Goal: Find specific page/section: Find specific page/section

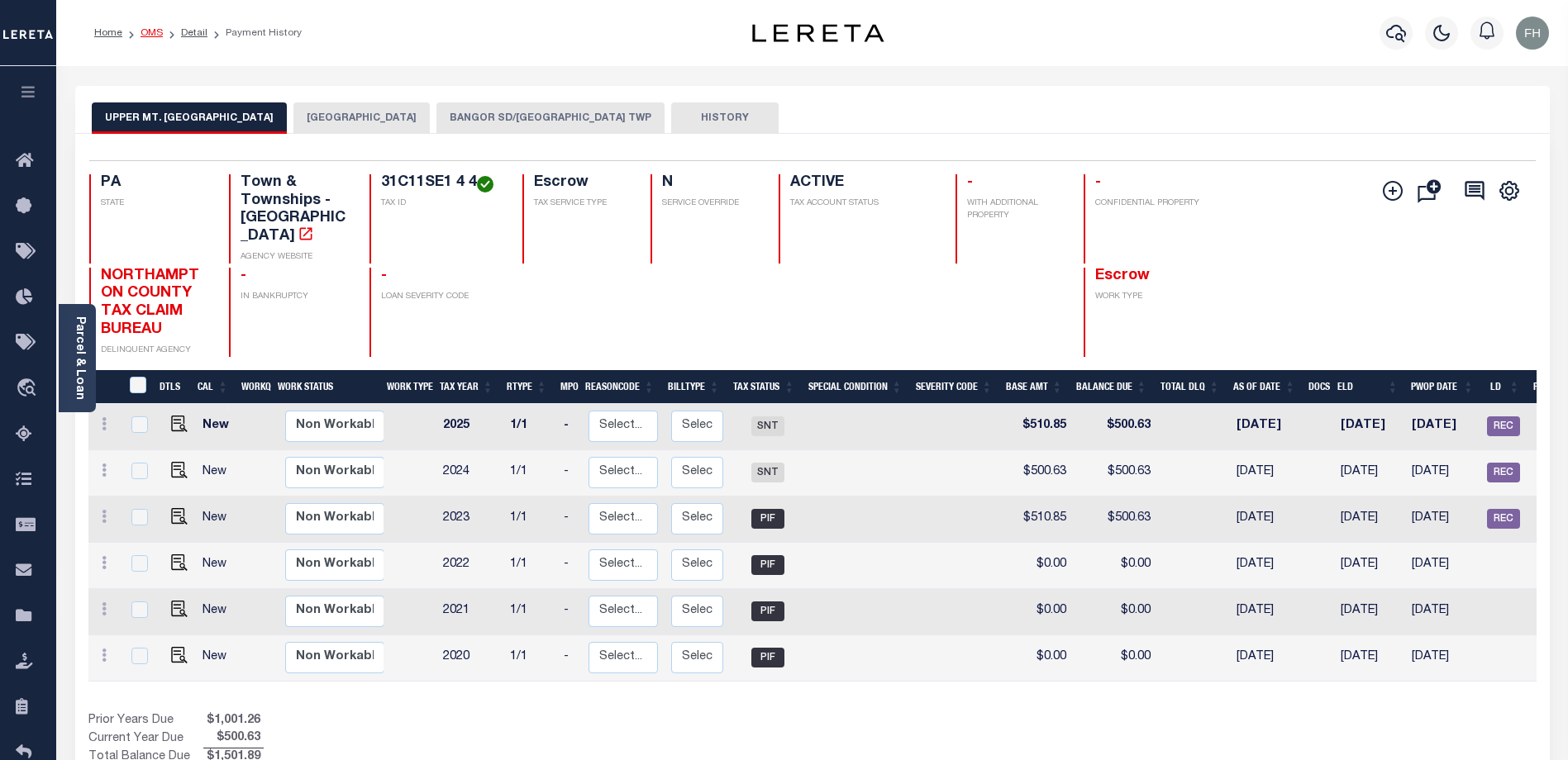
click at [149, 33] on link "OMS" at bounding box center [151, 33] width 22 height 10
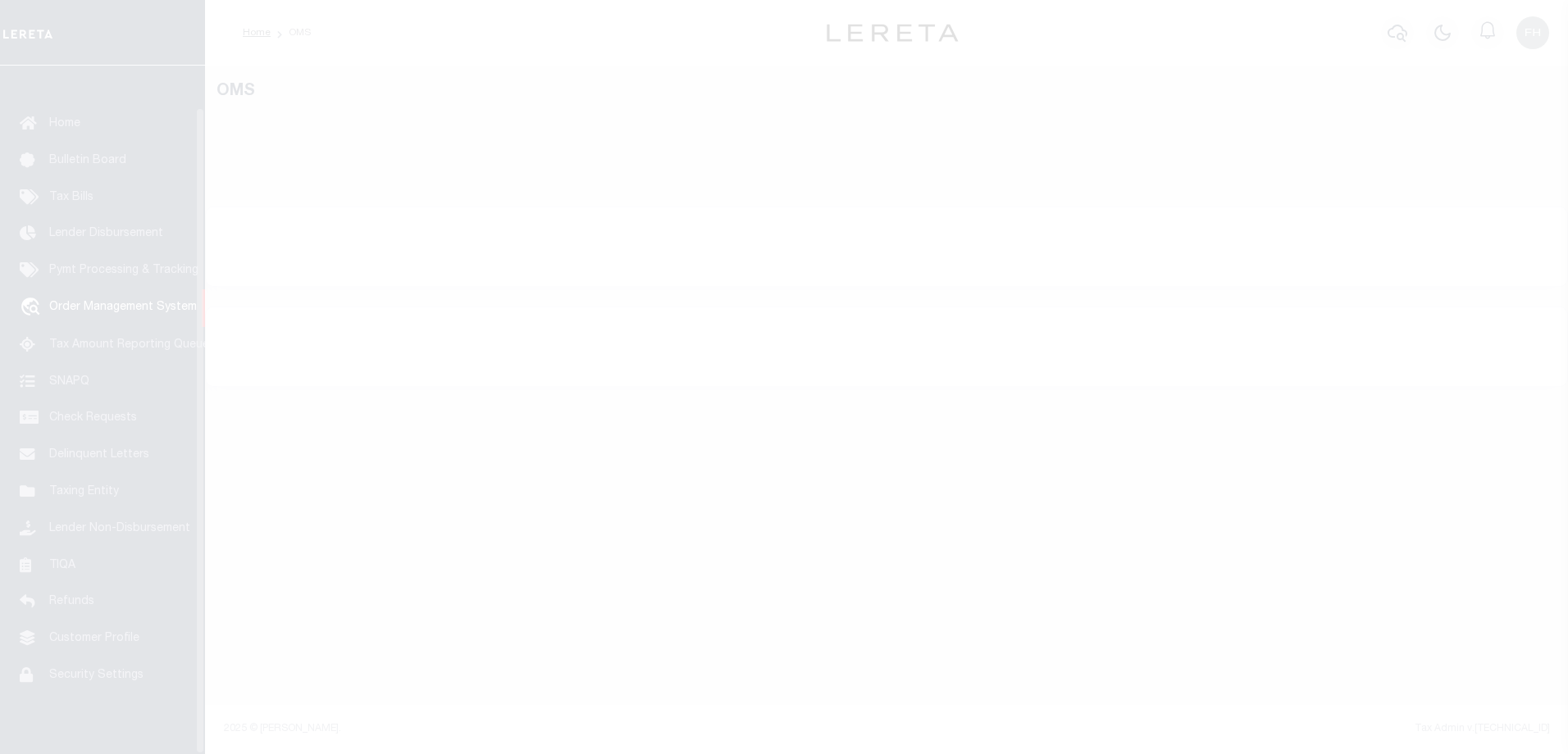
scroll to position [45, 0]
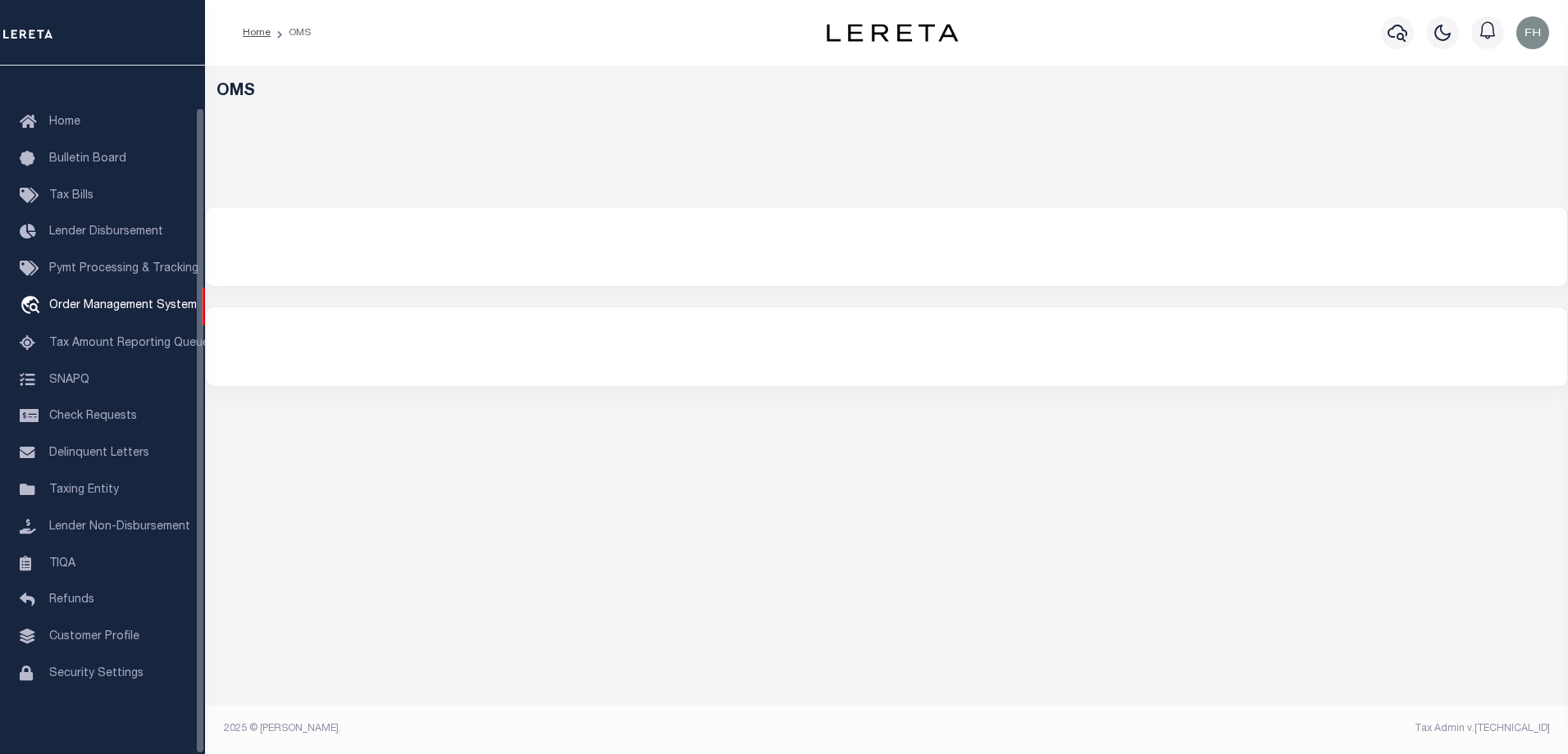
select select "200"
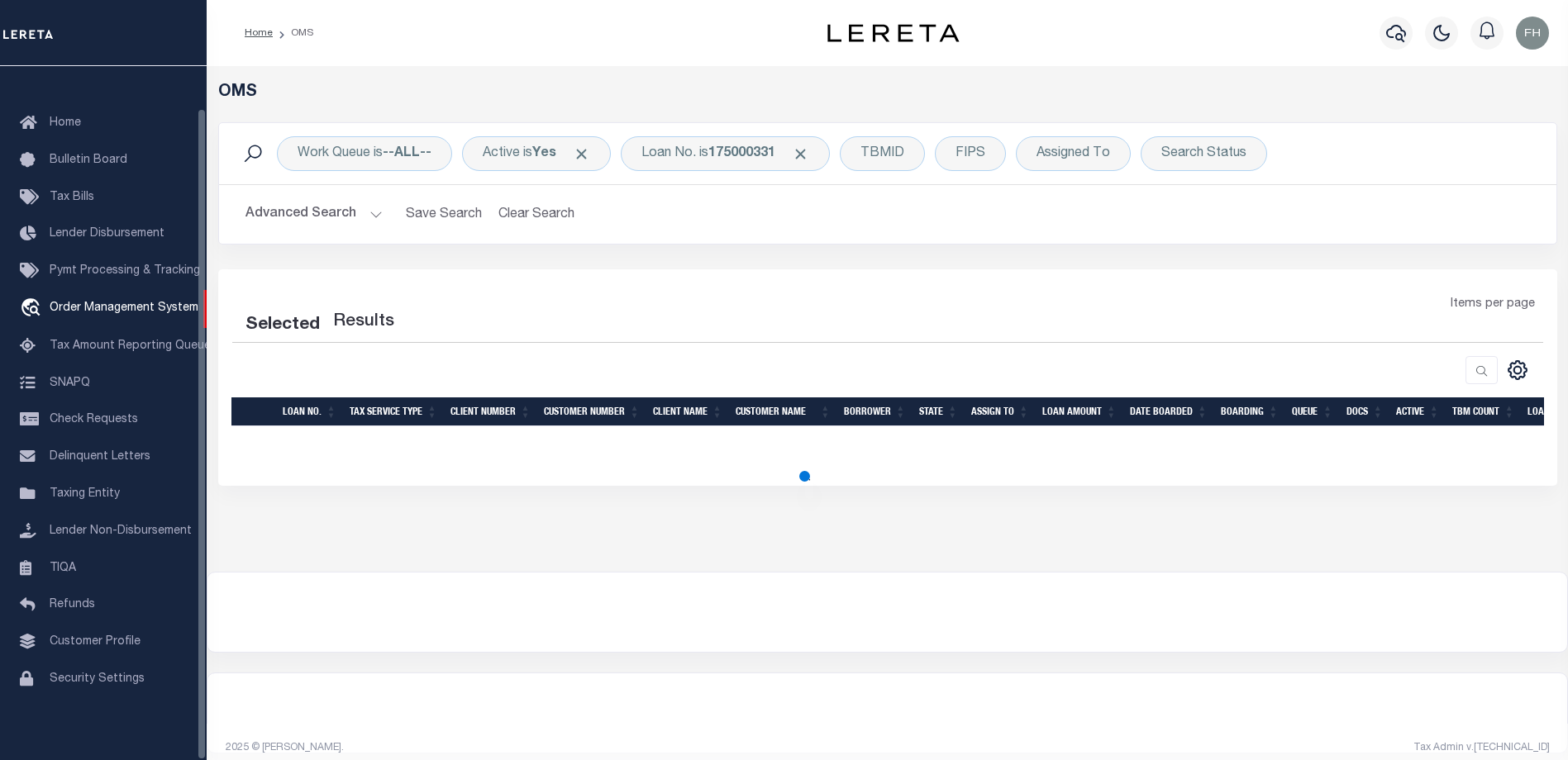
select select "200"
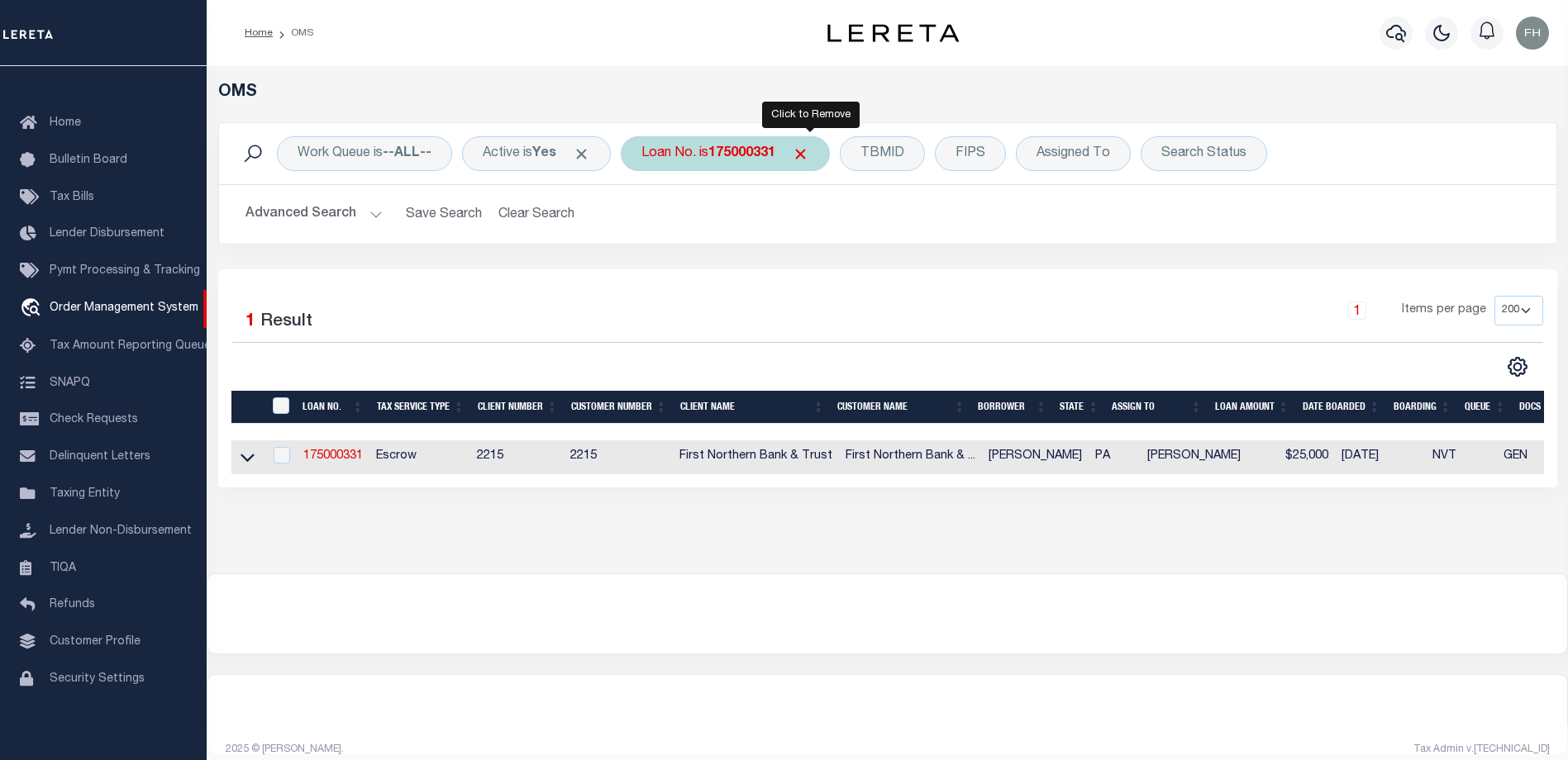
click at [806, 158] on span "Click to Remove" at bounding box center [800, 154] width 17 height 17
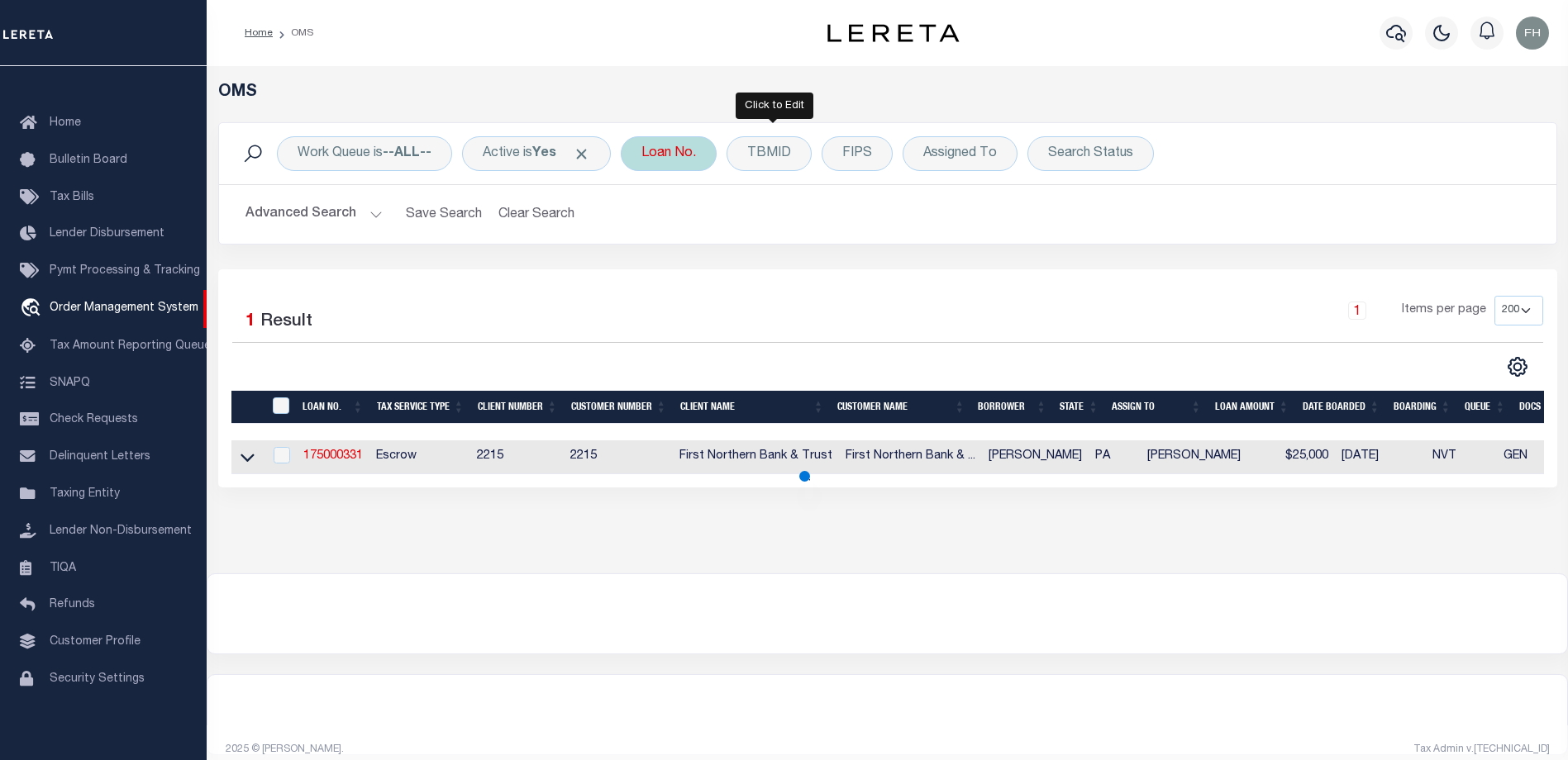
click at [714, 156] on div "Loan No." at bounding box center [668, 154] width 96 height 34
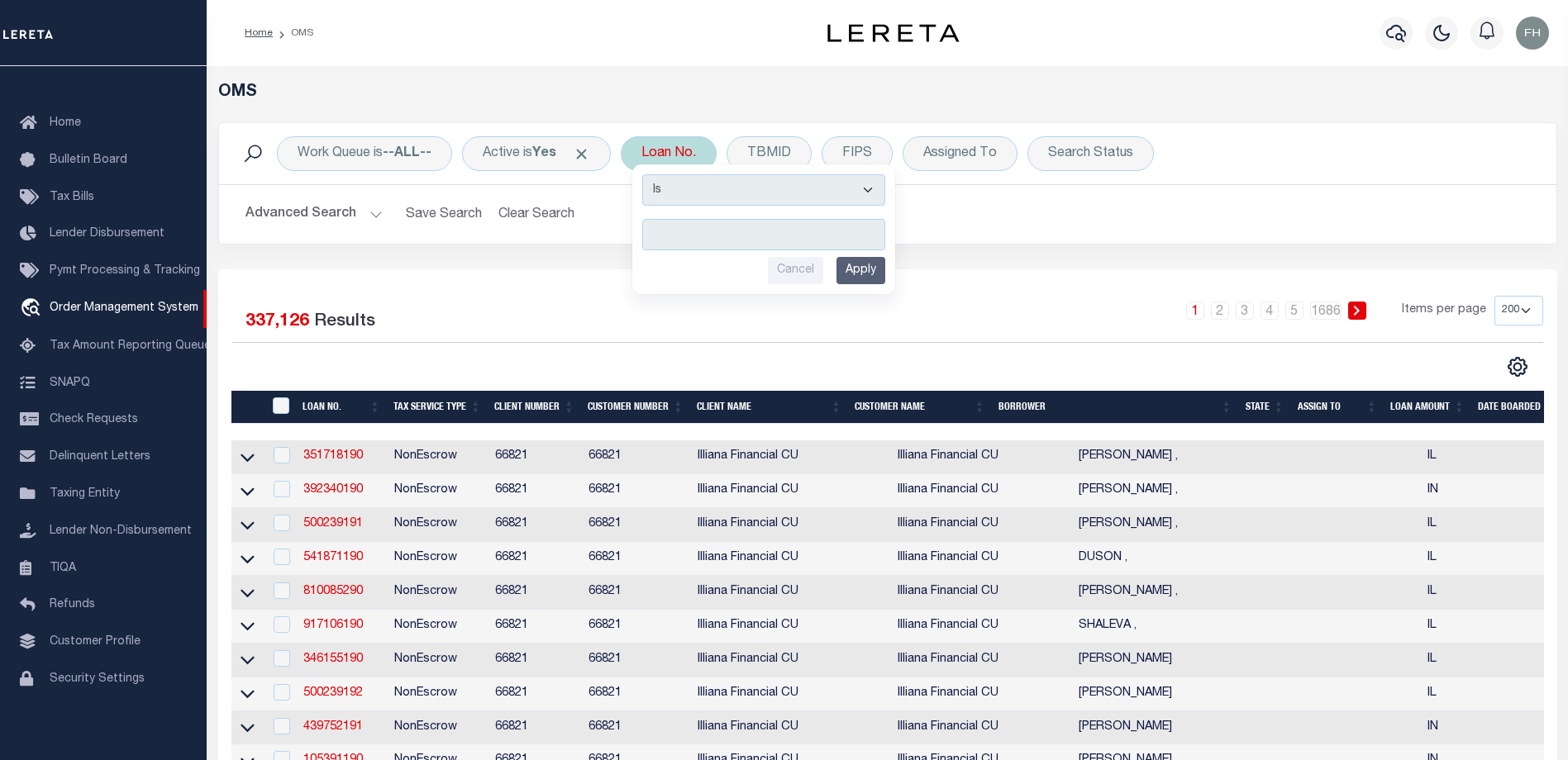
click at [750, 241] on input "text" at bounding box center [764, 234] width 243 height 32
type input "1050002229-1"
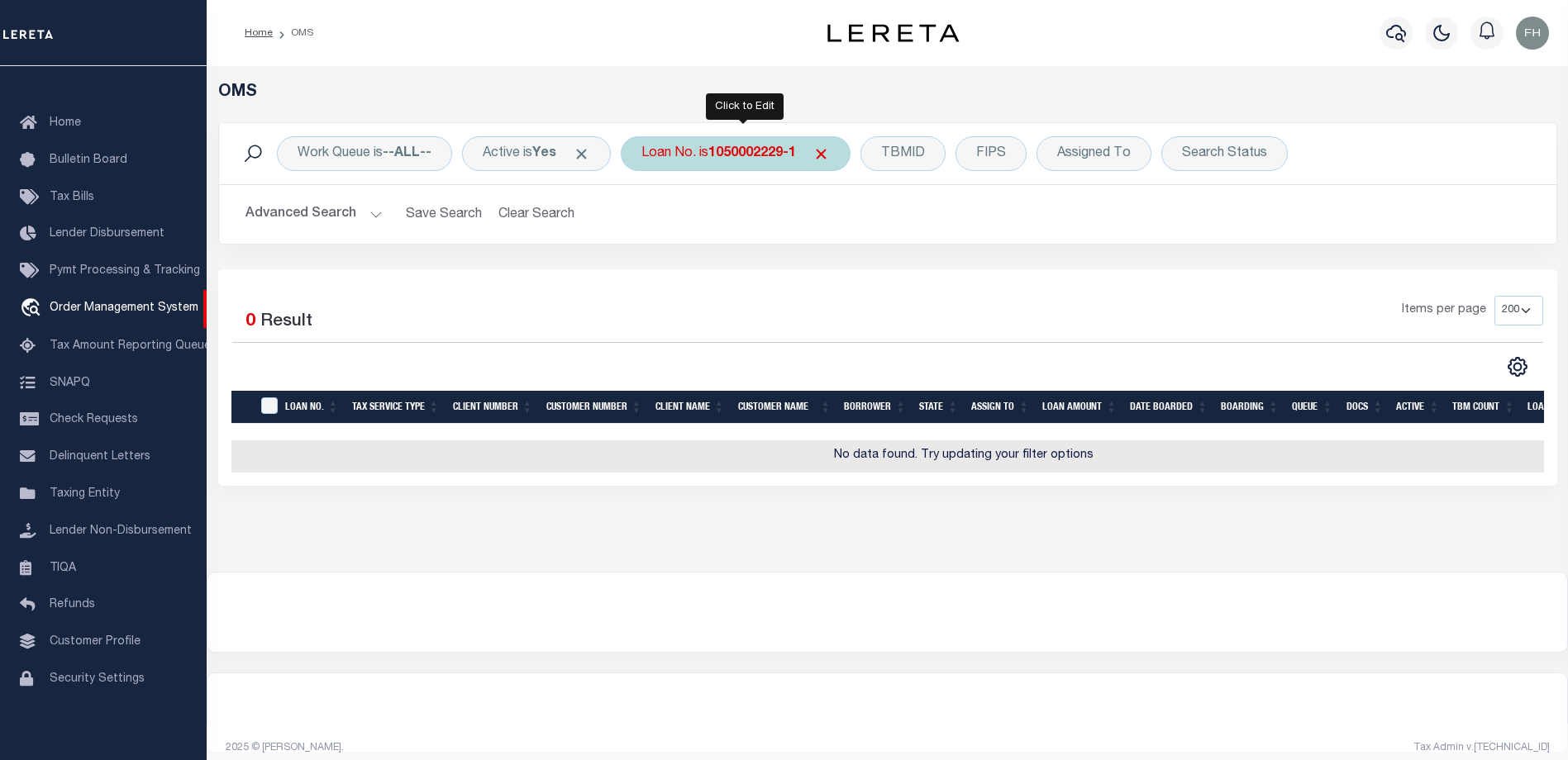
click at [809, 151] on div "Loan No. is 1050002229-1" at bounding box center [735, 154] width 229 height 34
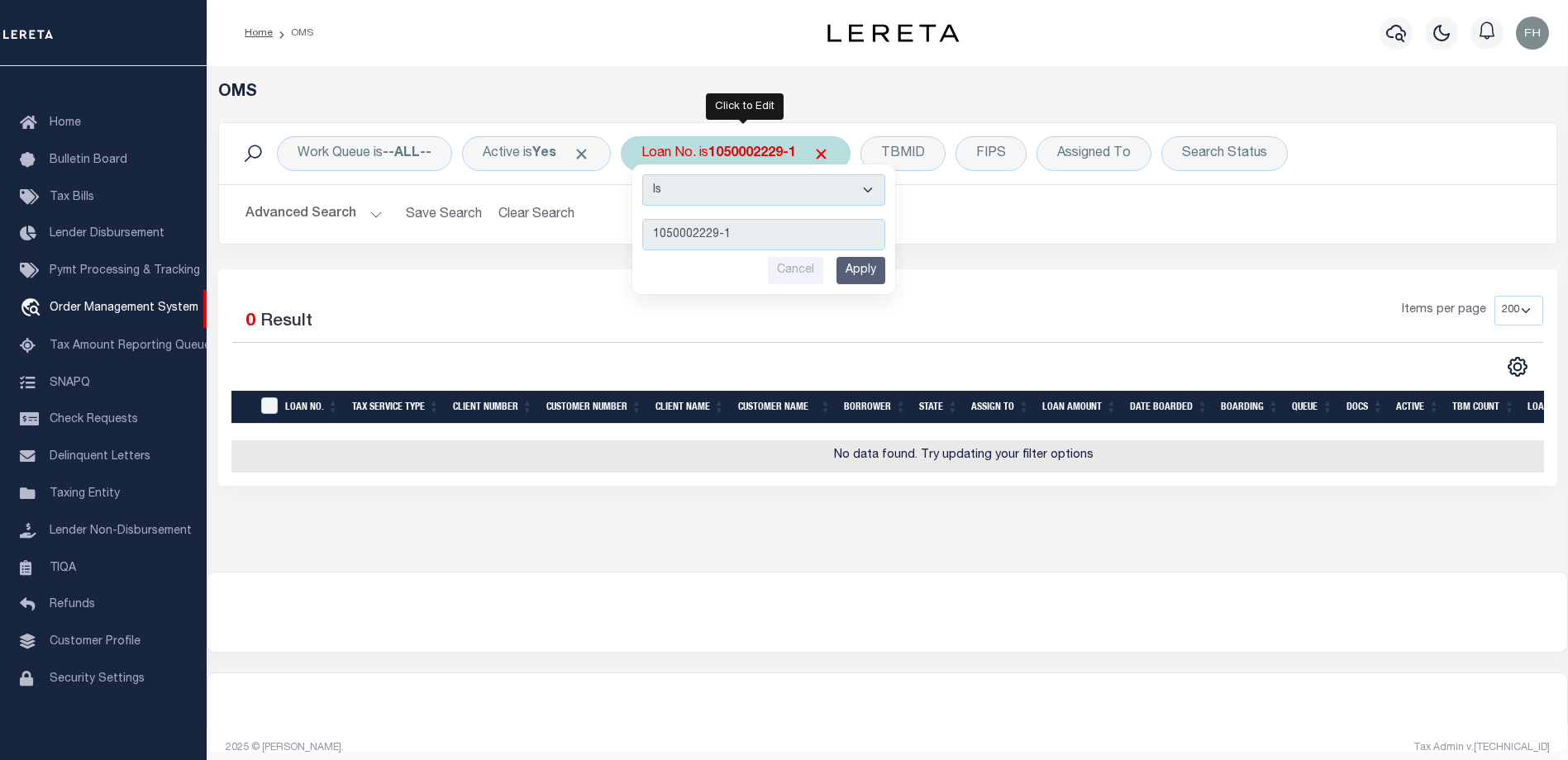
click at [756, 241] on input "1050002229-1" at bounding box center [764, 234] width 243 height 32
type input "10500022291"
click at [876, 270] on input "Apply" at bounding box center [860, 271] width 49 height 28
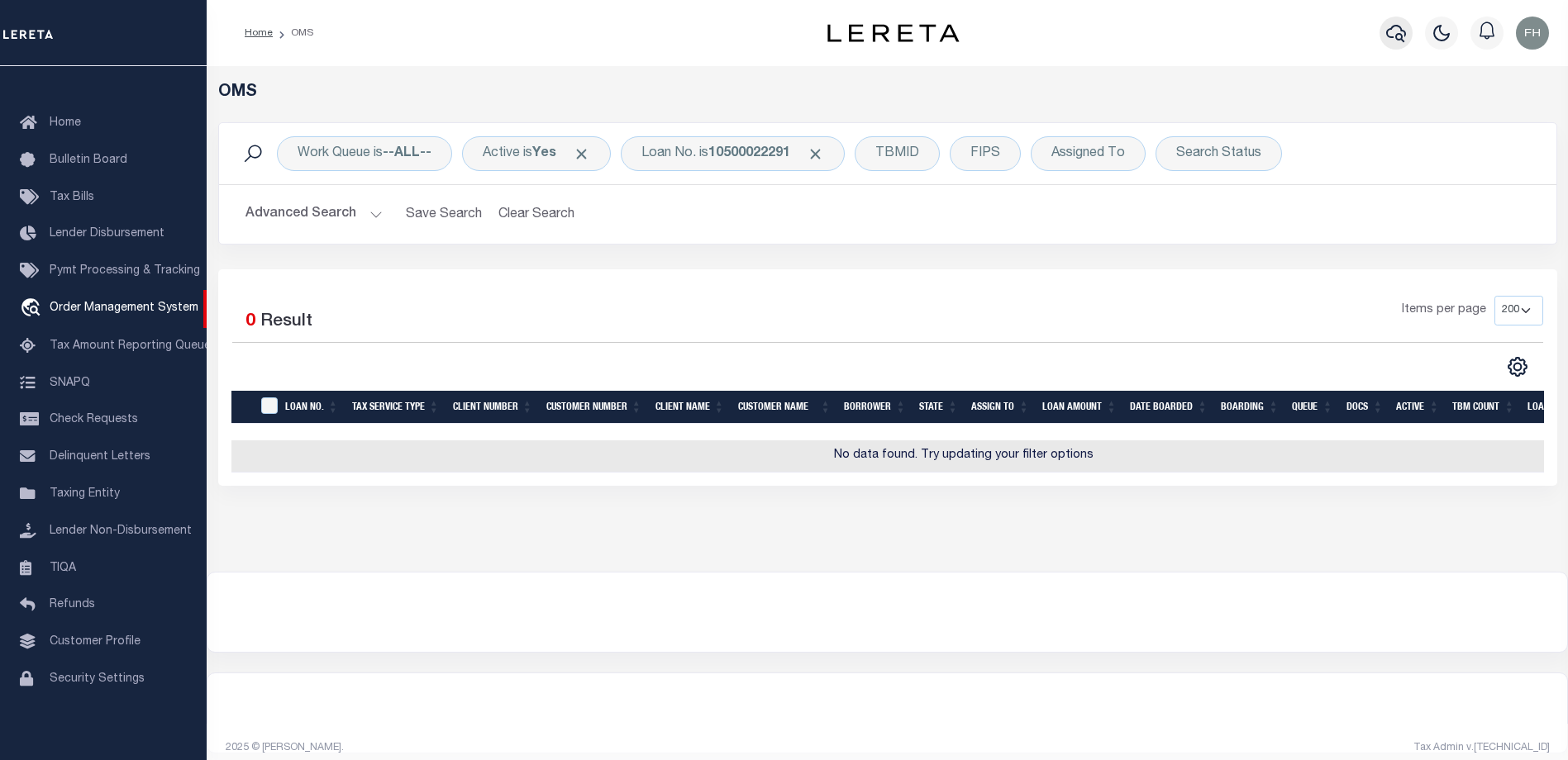
click at [1398, 35] on icon "button" at bounding box center [1396, 33] width 20 height 17
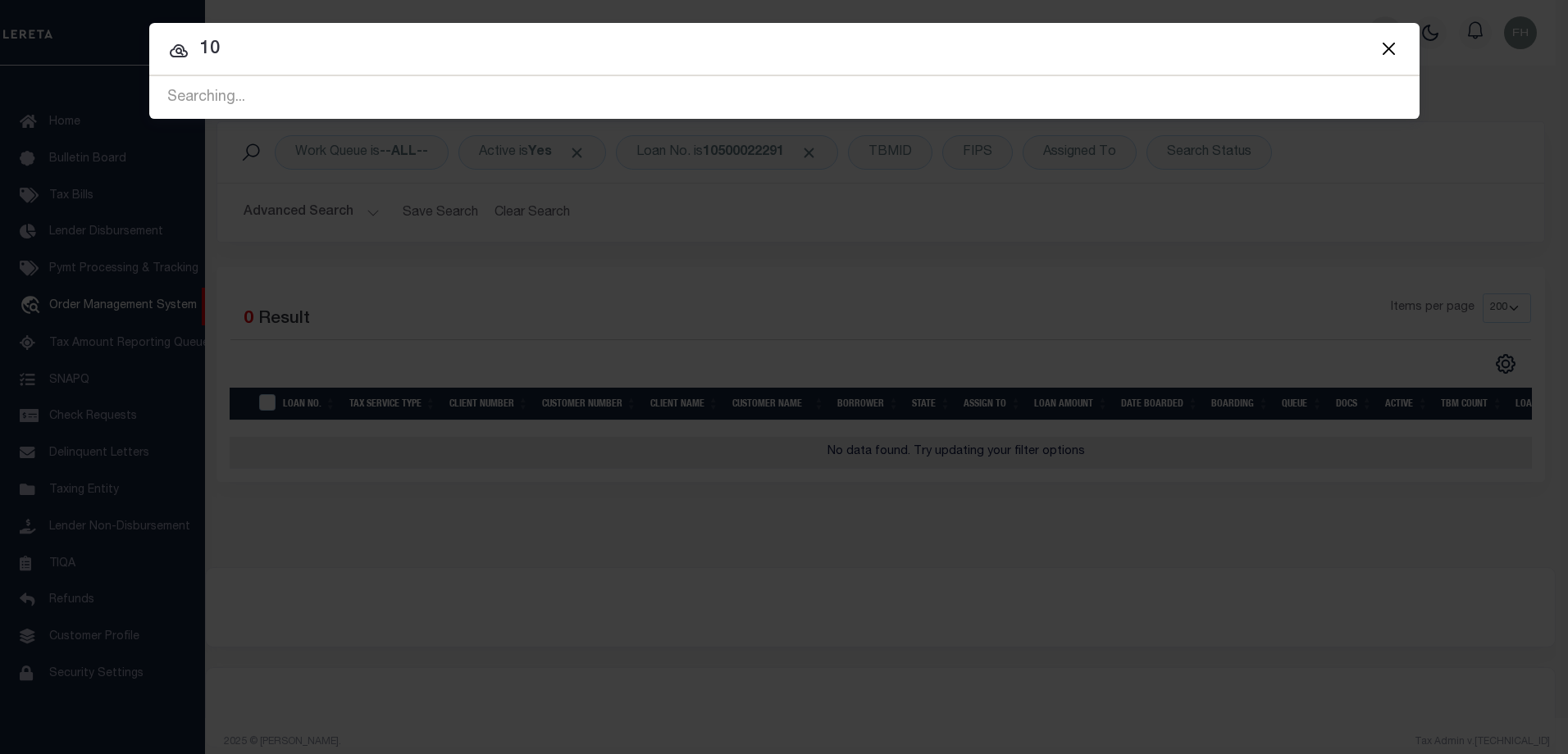
type input "1"
type input "V-13072921490543293814390"
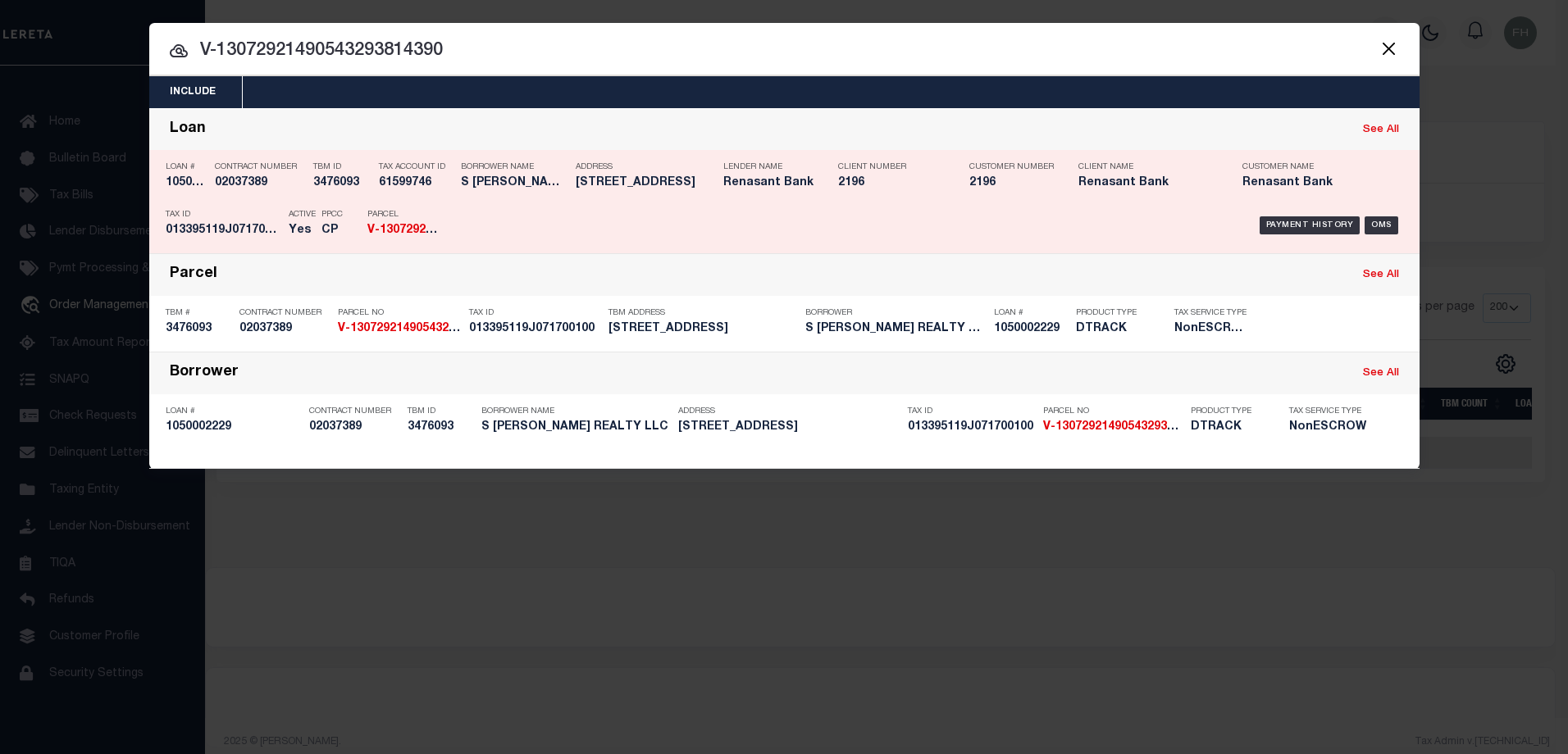
click at [181, 184] on h5 "1050002229" at bounding box center [186, 183] width 41 height 14
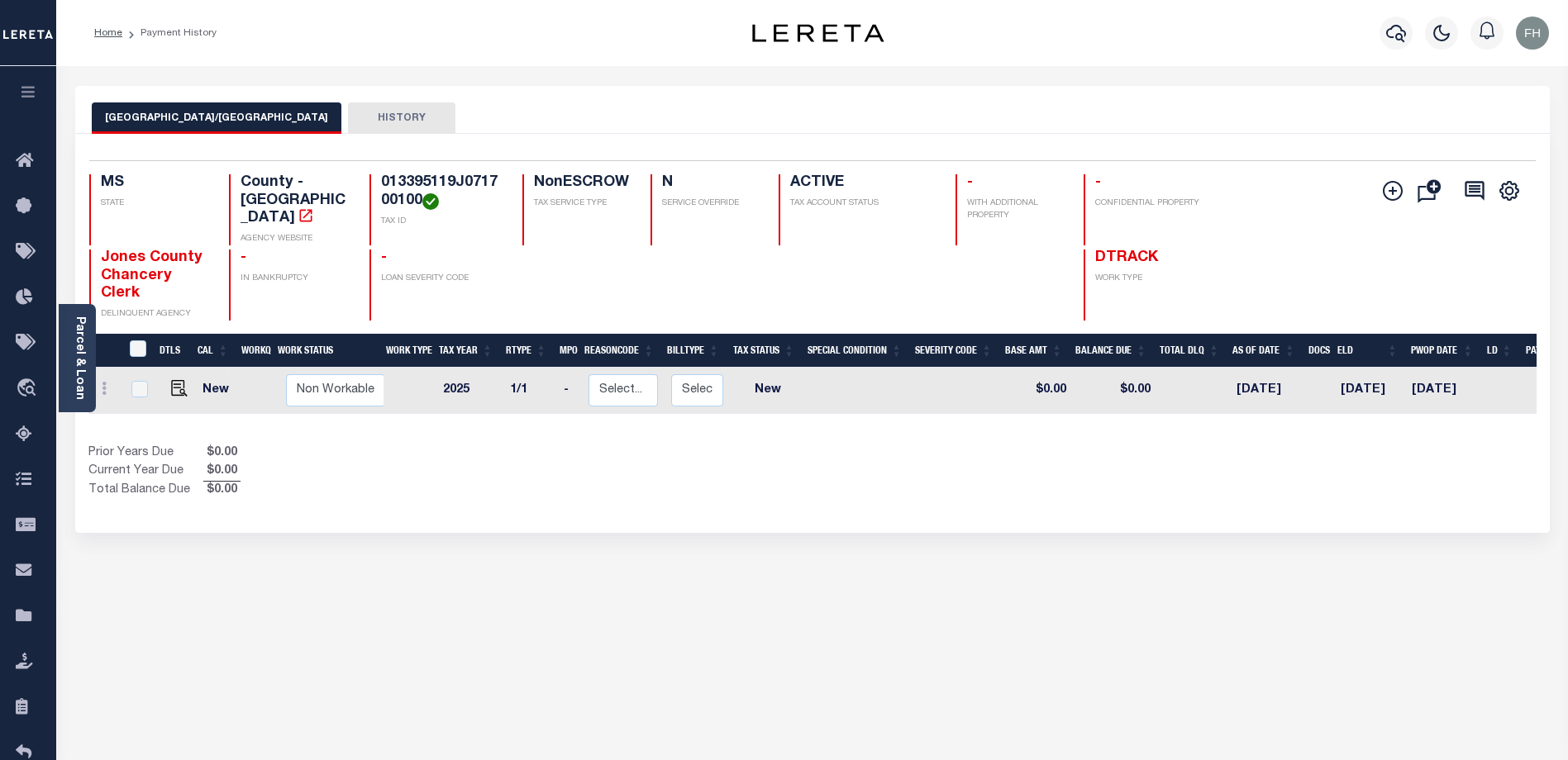
click at [348, 119] on button "HISTORY" at bounding box center [402, 118] width 107 height 32
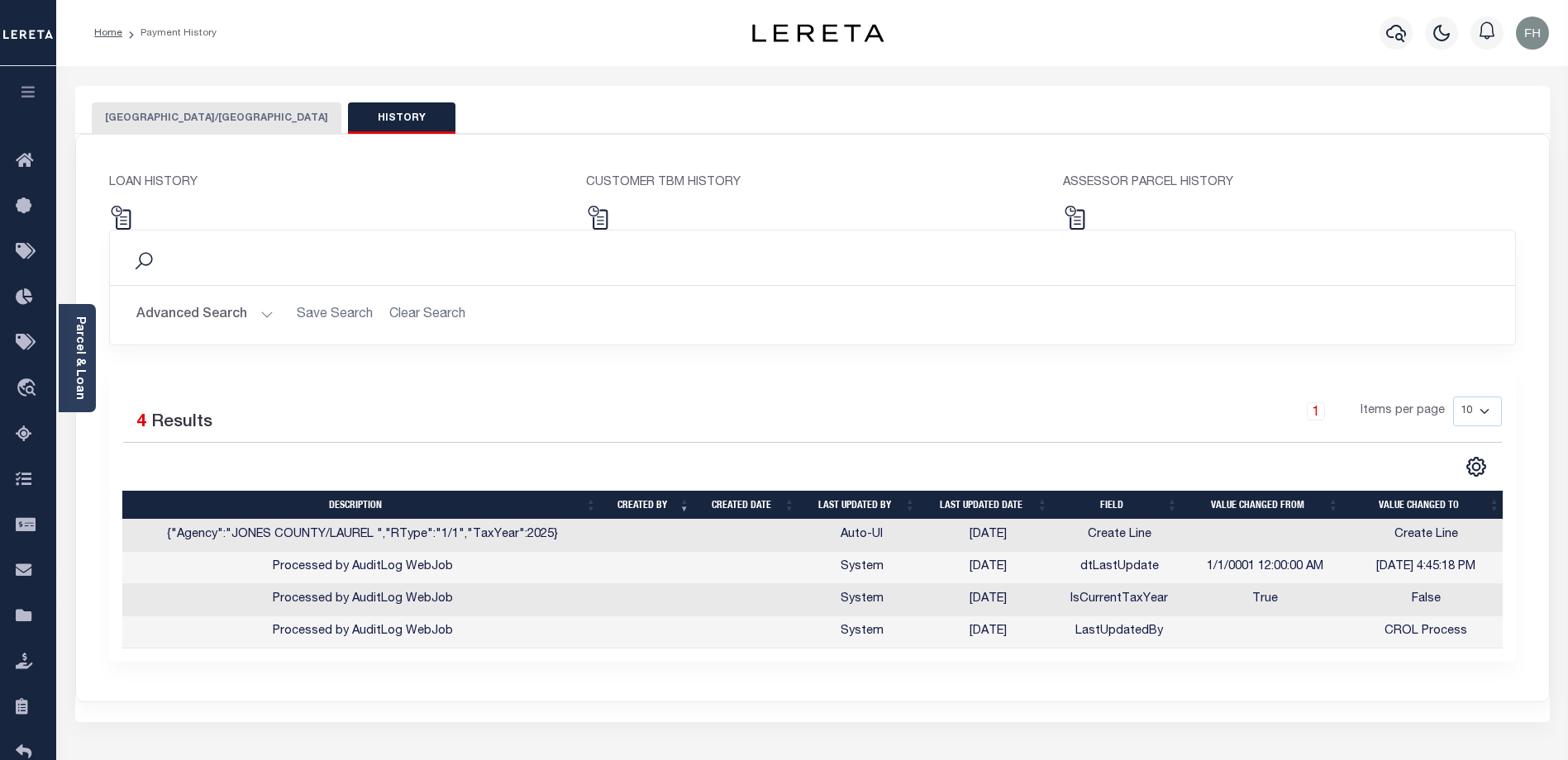
click at [205, 119] on button "JONES COUNTY/LAUREL" at bounding box center [216, 118] width 250 height 32
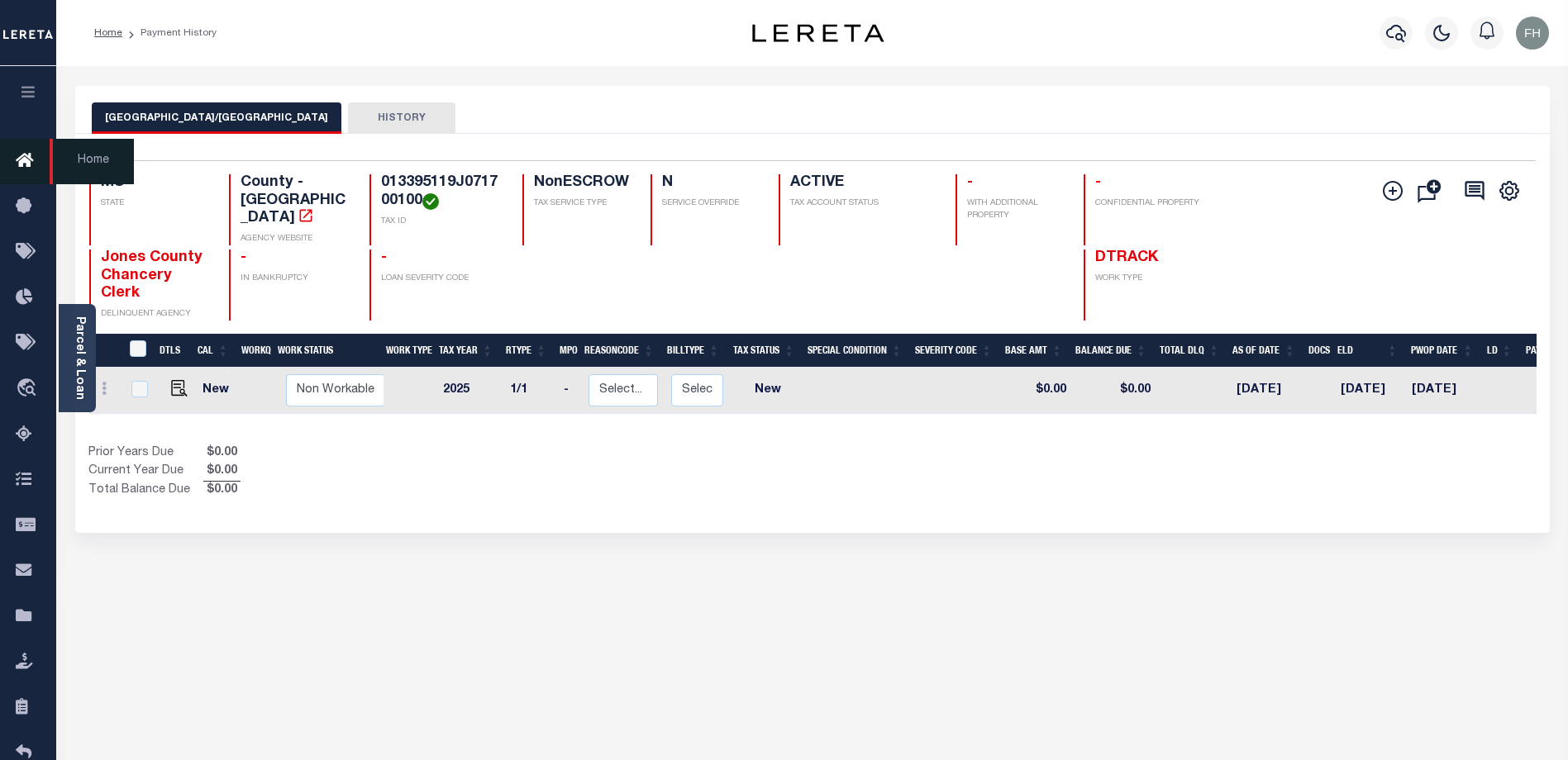
click at [31, 163] on icon at bounding box center [29, 162] width 27 height 21
